Goal: Task Accomplishment & Management: Manage account settings

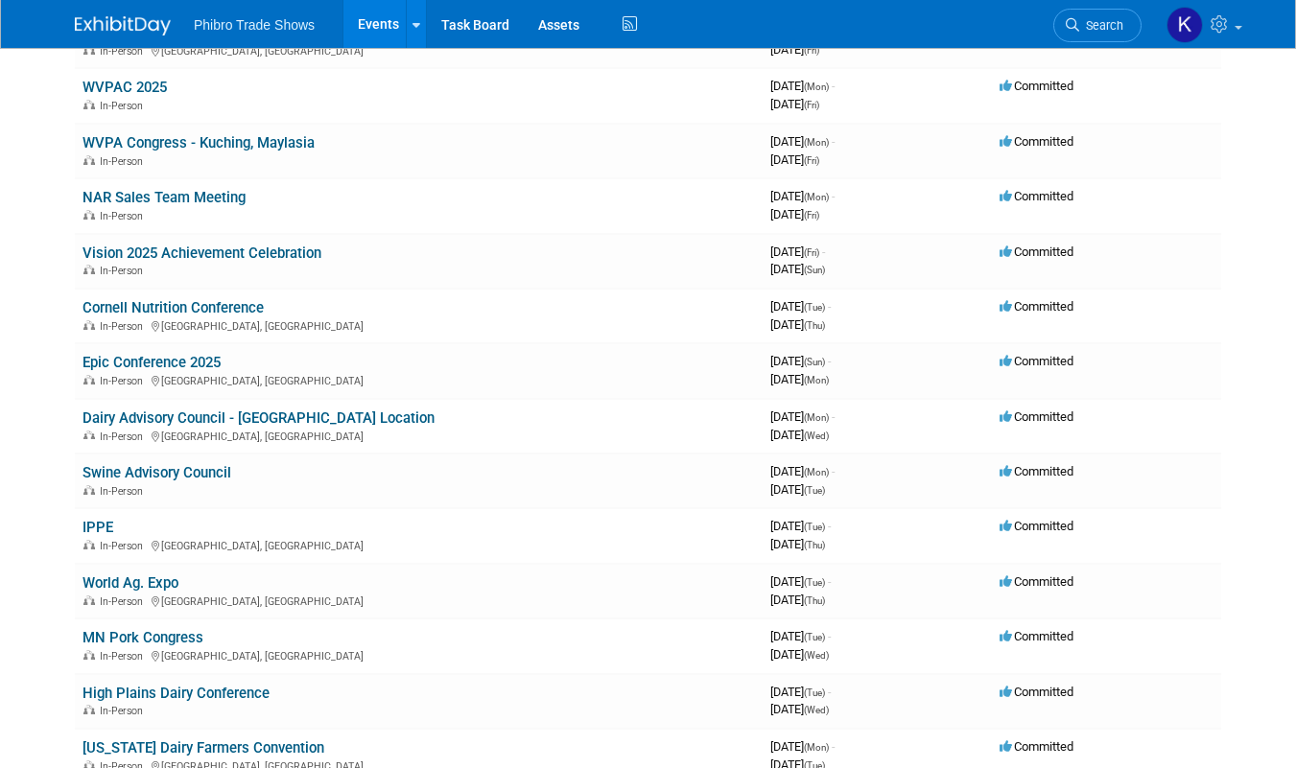
scroll to position [544, 0]
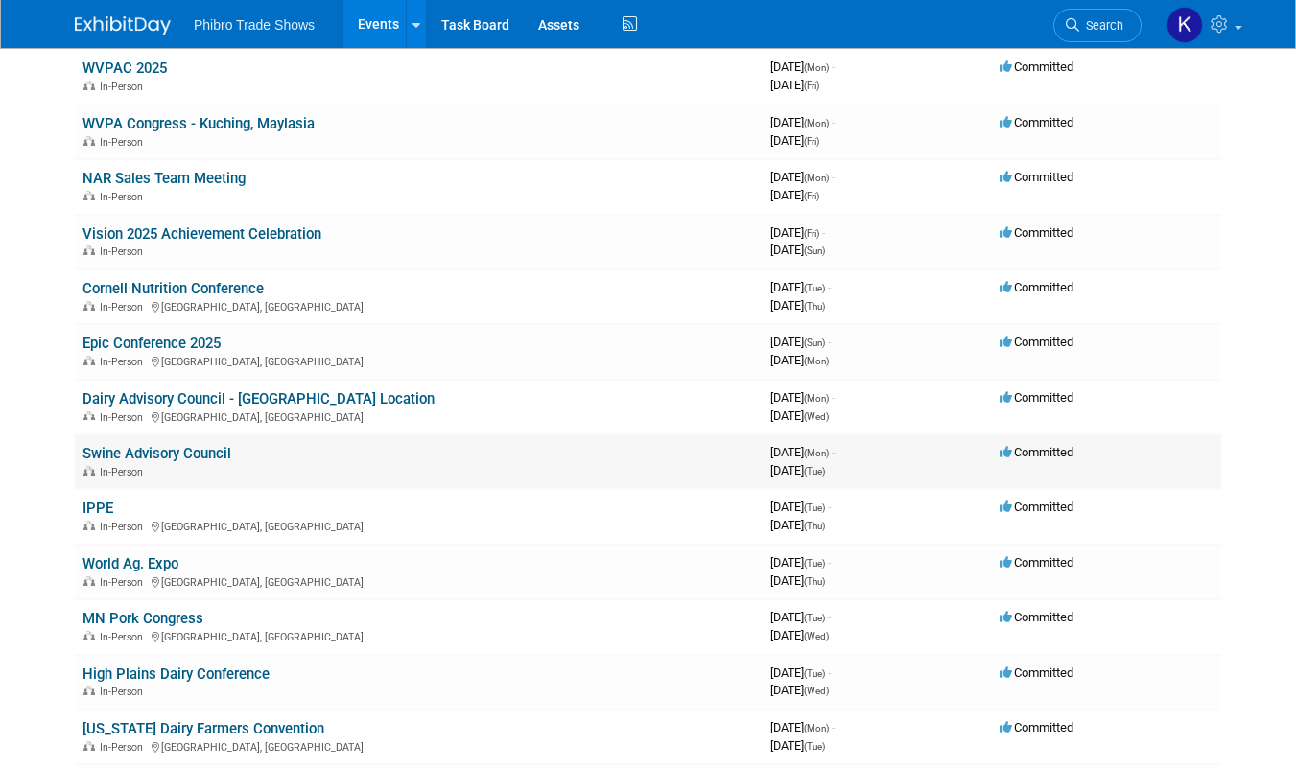
click at [279, 463] on div "In-Person" at bounding box center [418, 470] width 672 height 15
click at [205, 452] on link "Swine Advisory Council" at bounding box center [156, 453] width 149 height 17
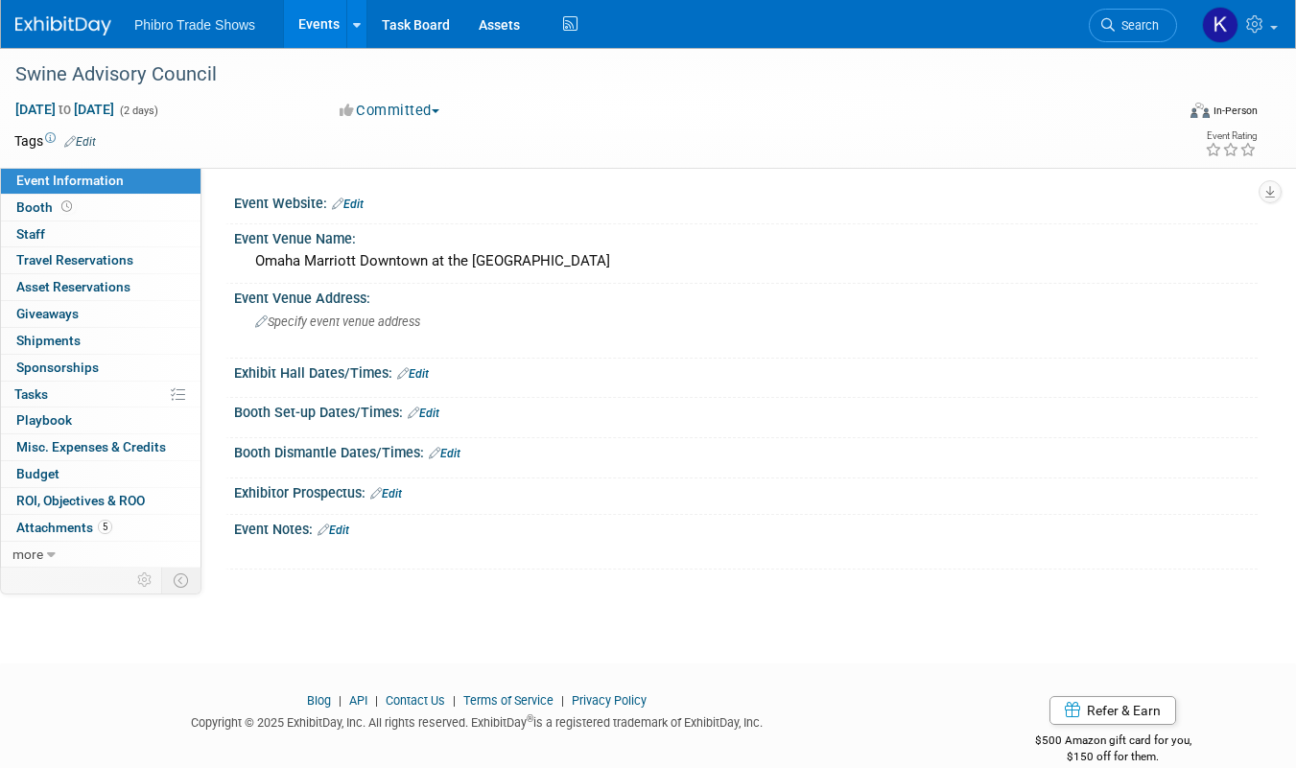
click at [344, 534] on link "Edit" at bounding box center [333, 530] width 32 height 13
